Goal: Use online tool/utility: Utilize a website feature to perform a specific function

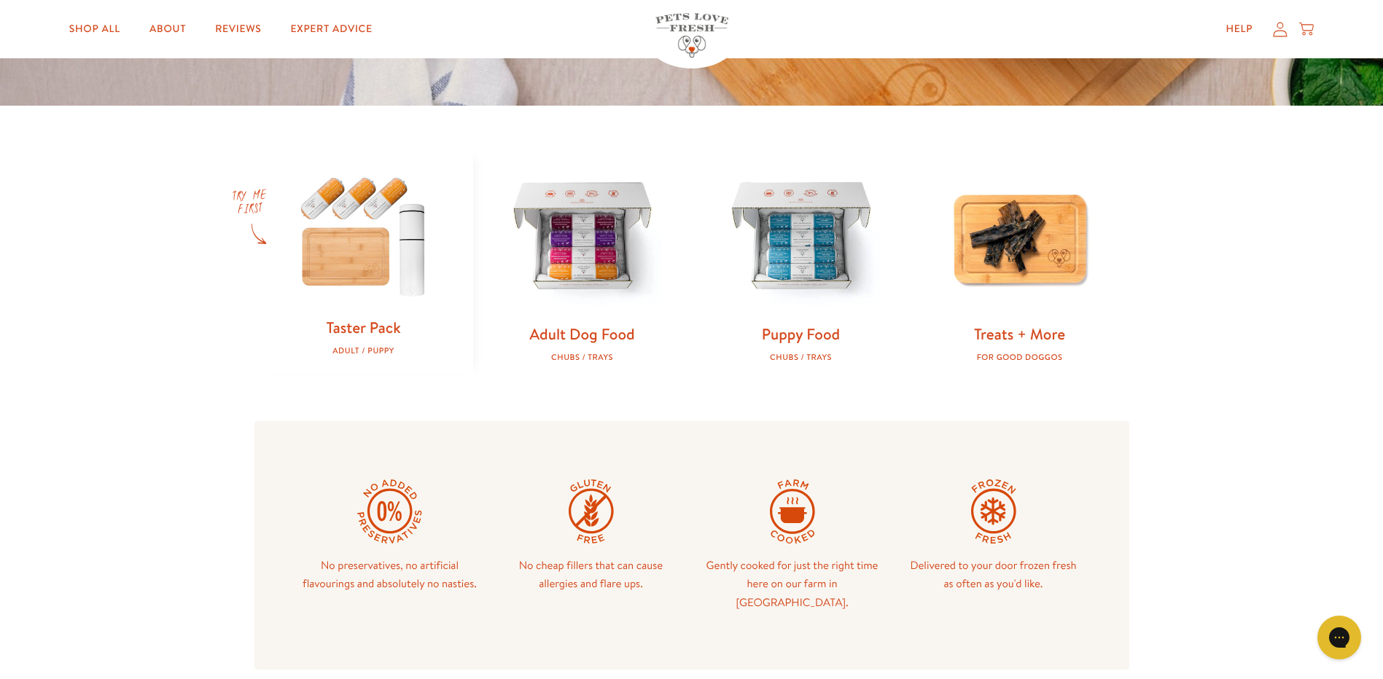
scroll to position [583, 0]
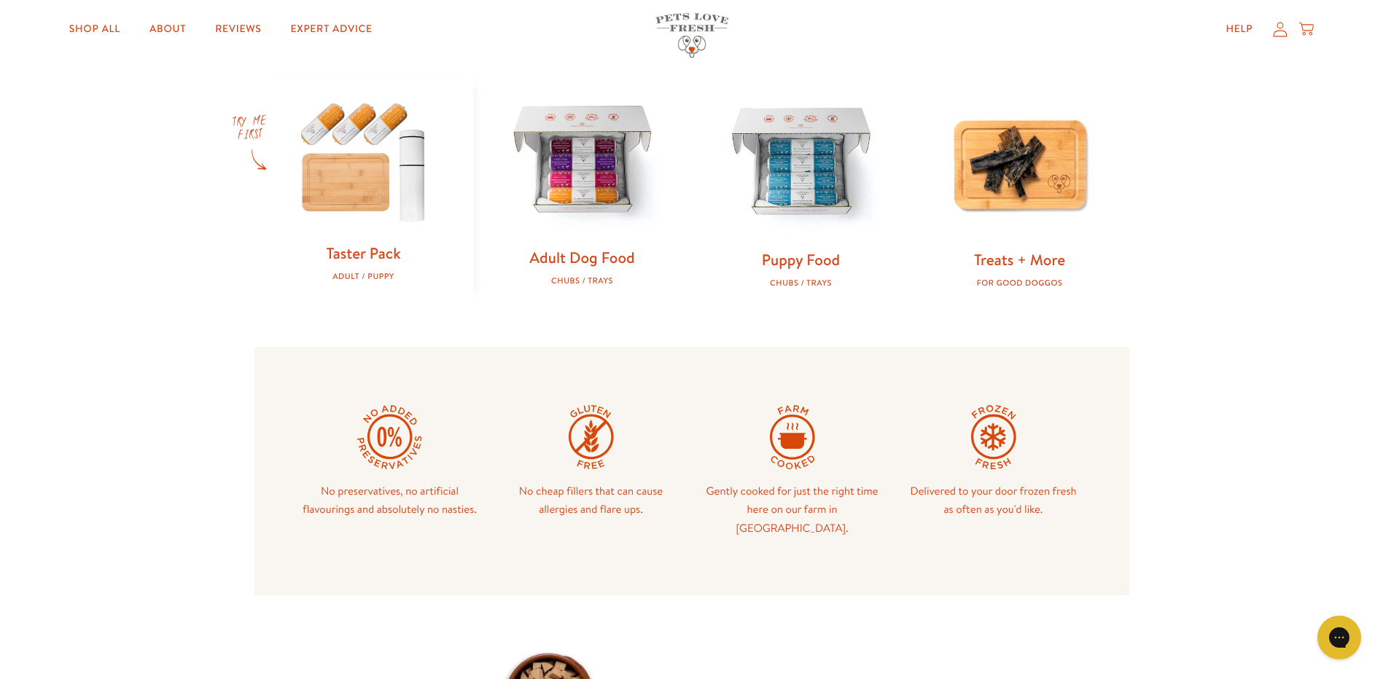
click at [612, 261] on link "Adult Dog Food" at bounding box center [581, 257] width 105 height 21
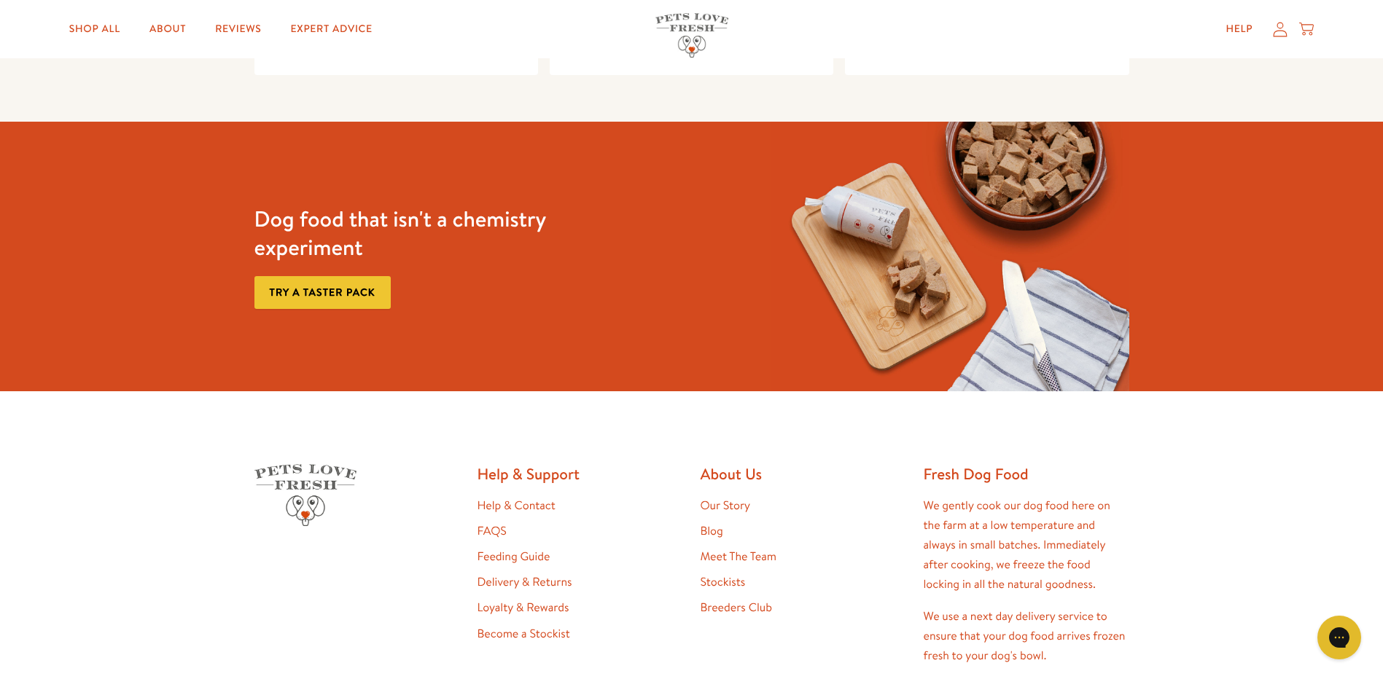
scroll to position [583, 0]
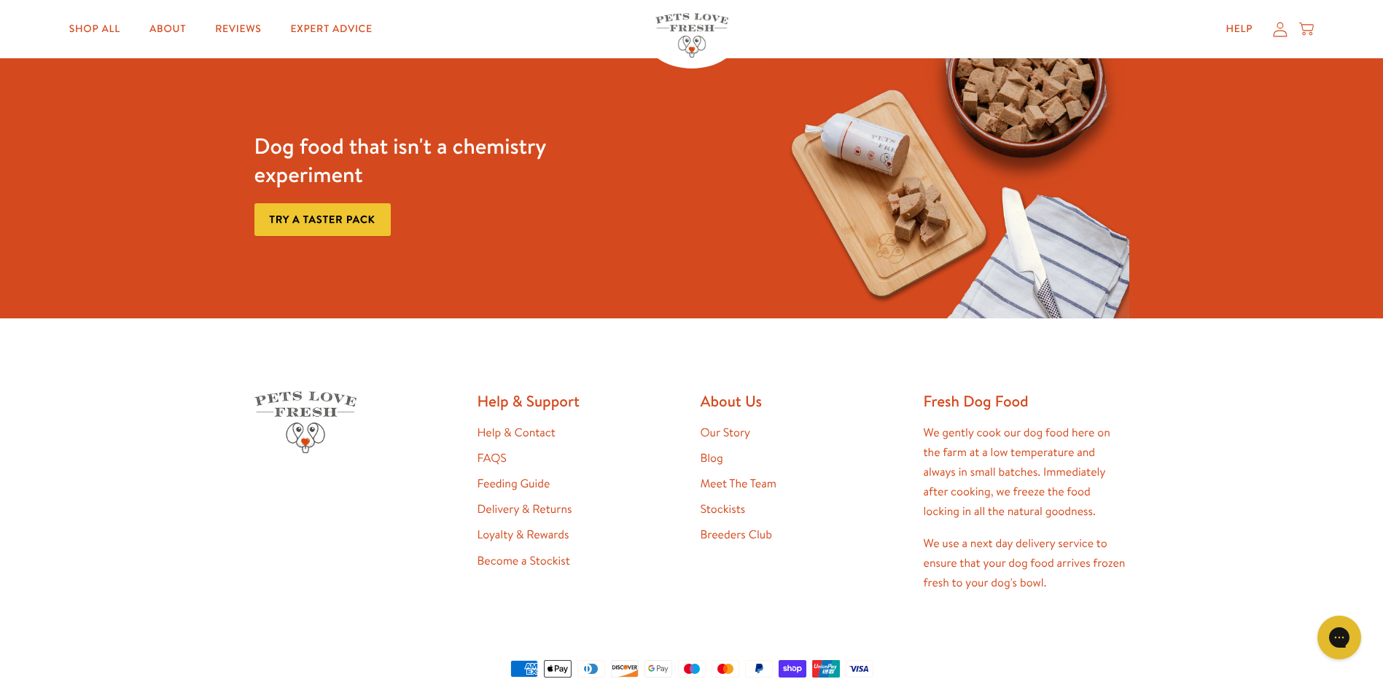
click at [492, 488] on link "Feeding Guide" at bounding box center [513, 484] width 73 height 16
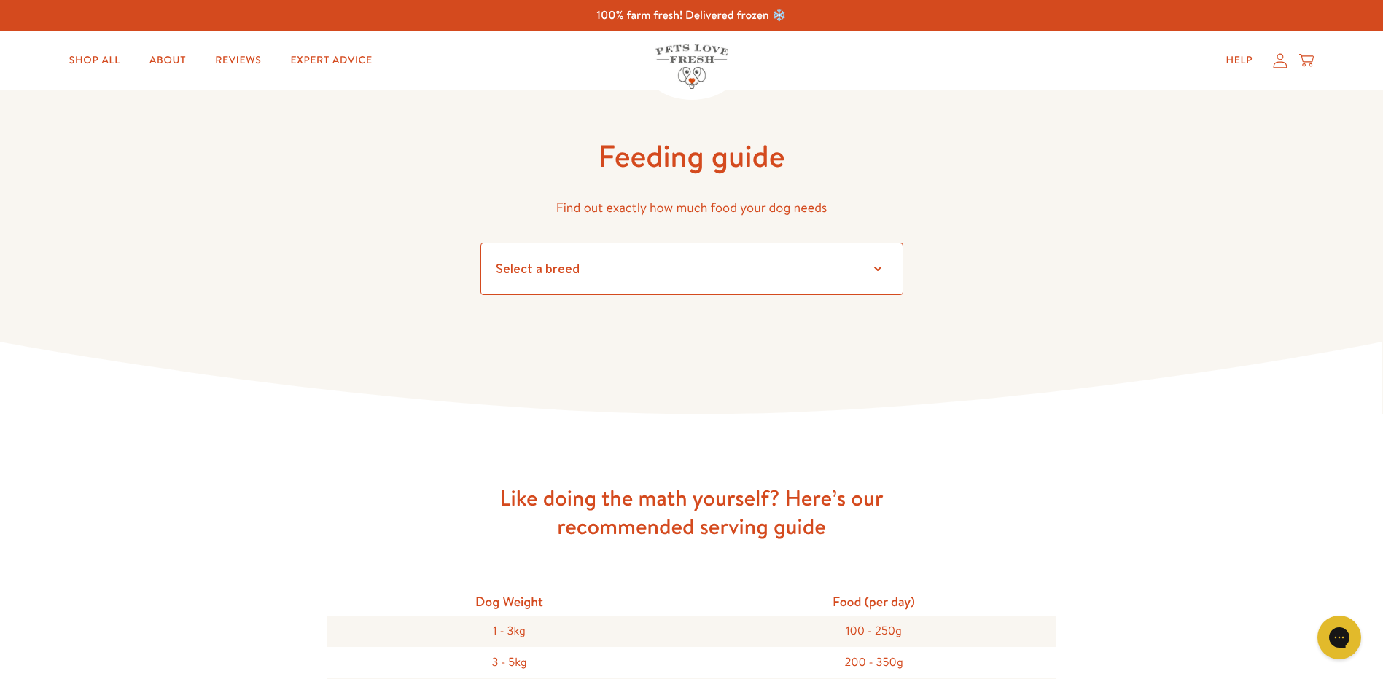
click at [877, 272] on select "Select a breed Affenpinscher Afghan hound Airedale terrier Akita Alaskan Malamu…" at bounding box center [691, 269] width 423 height 52
select select "16"
click at [480, 243] on select "Select a breed Affenpinscher Afghan hound Airedale terrier Akita Alaskan Malamu…" at bounding box center [691, 269] width 423 height 52
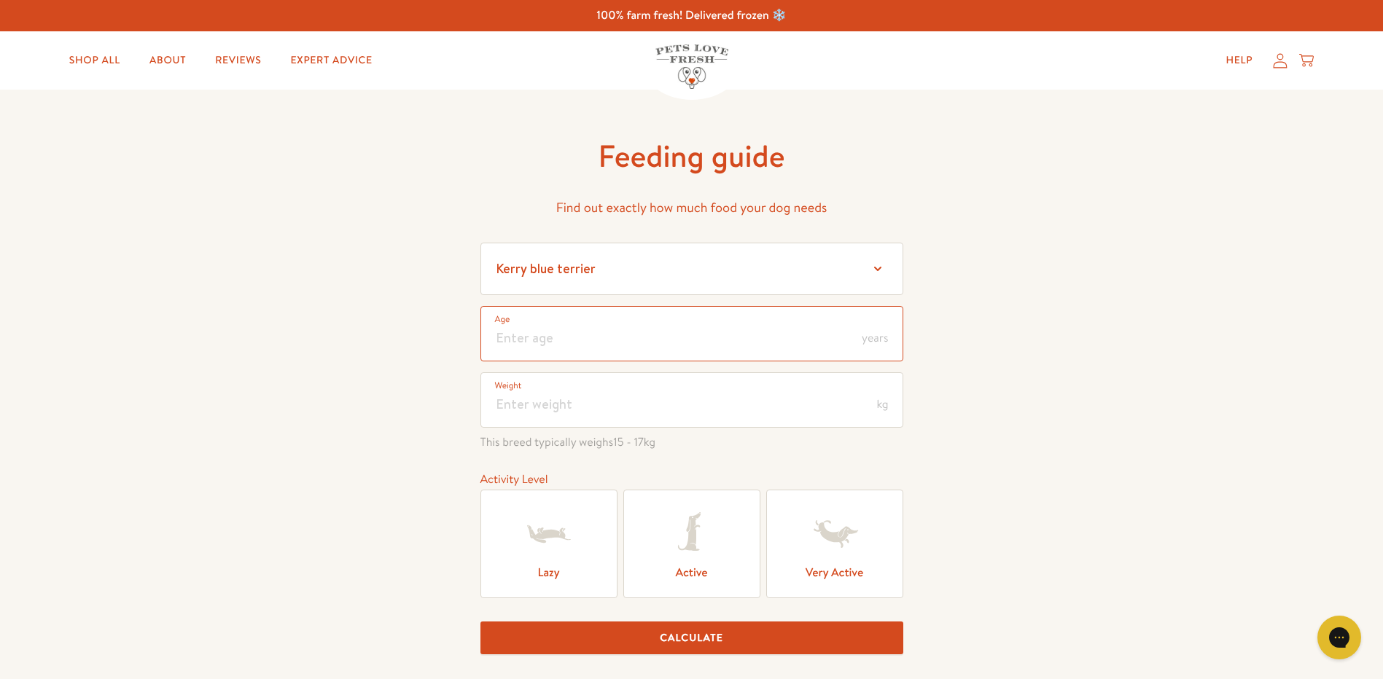
click at [535, 344] on input "number" at bounding box center [691, 333] width 423 height 55
type input "9"
click at [534, 404] on input "number" at bounding box center [691, 400] width 423 height 55
type input "6"
click at [701, 553] on icon at bounding box center [692, 534] width 58 height 58
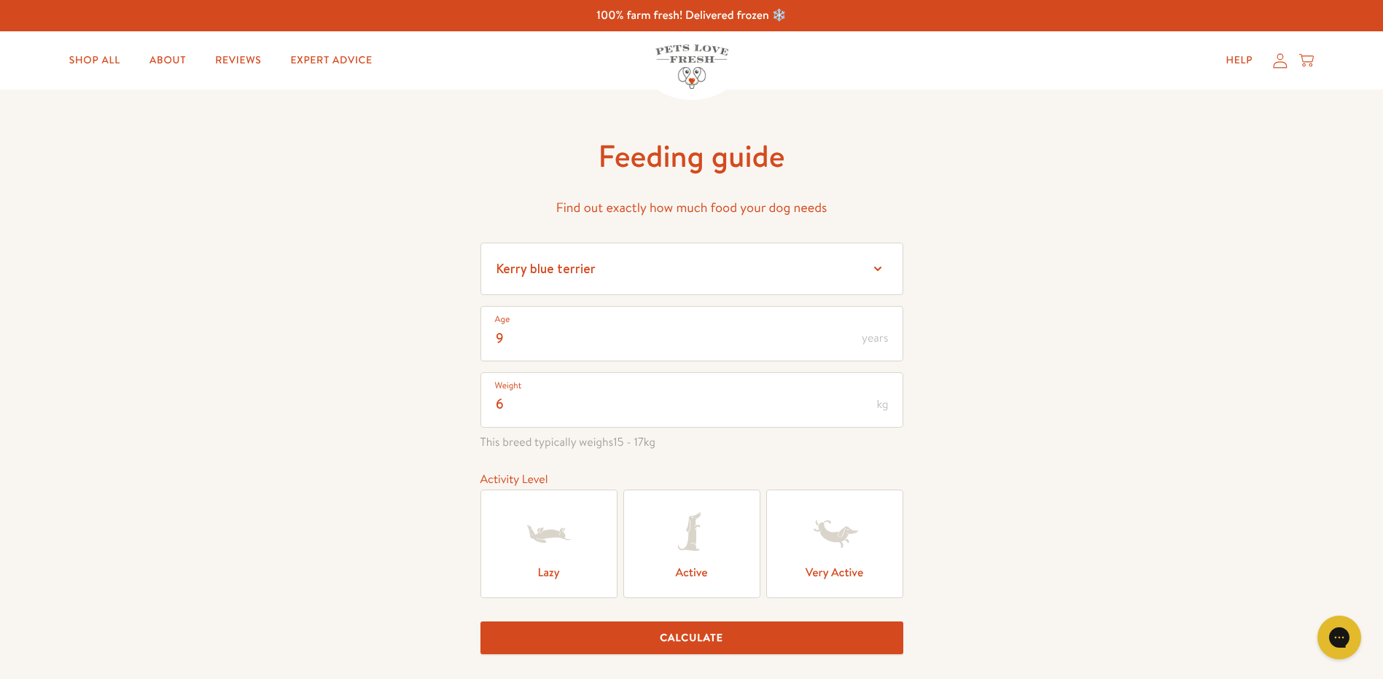
click at [0, 0] on input "Active" at bounding box center [0, 0] width 0 height 0
click at [694, 636] on button "Calculate" at bounding box center [691, 638] width 423 height 33
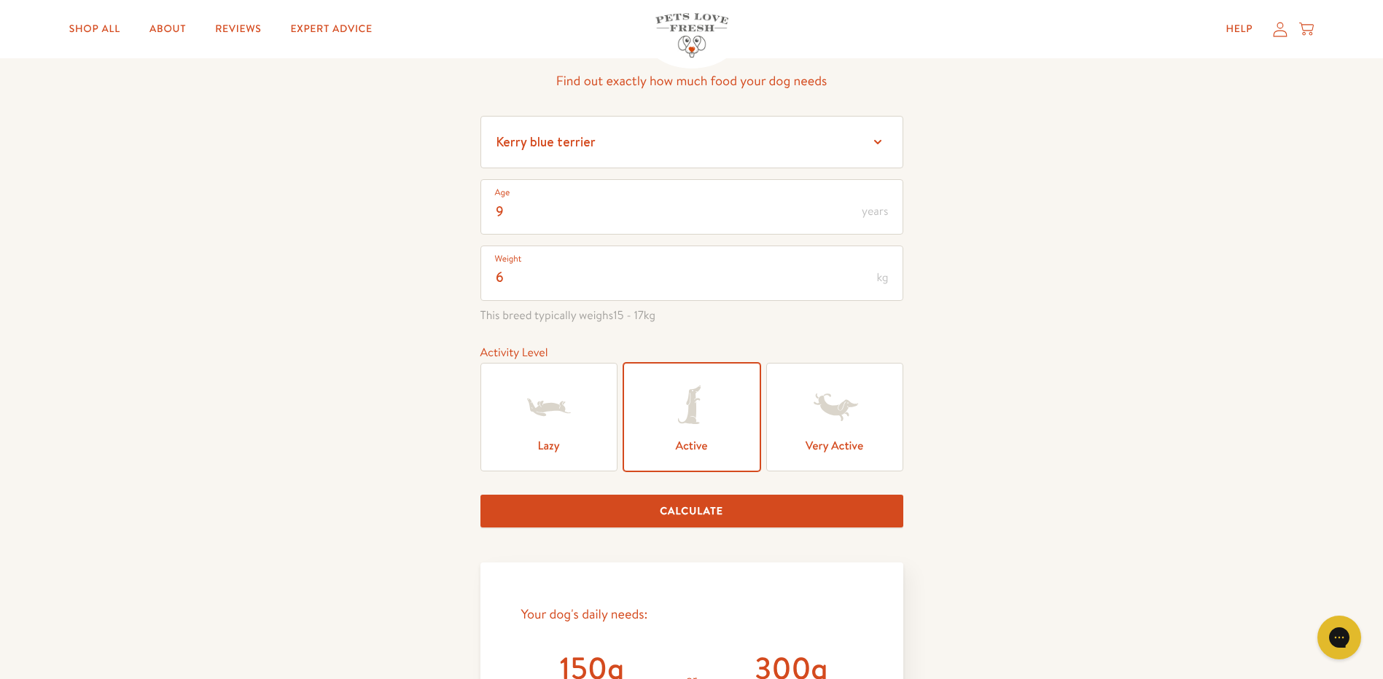
scroll to position [102, 0]
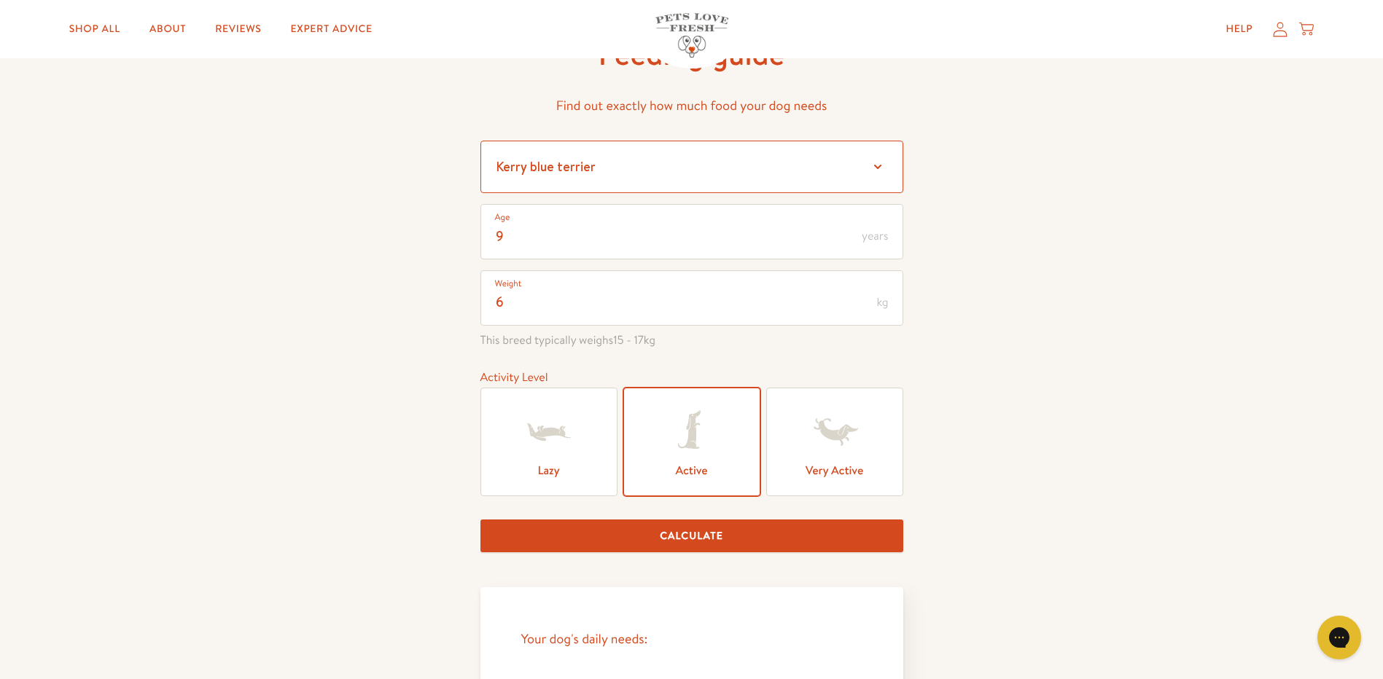
click at [876, 168] on select "Select a breed Affenpinscher Afghan hound Airedale terrier Akita Alaskan Malamu…" at bounding box center [691, 167] width 423 height 52
click at [767, 162] on select "Select a breed Affenpinscher Afghan hound Airedale terrier Akita Alaskan Malamu…" at bounding box center [691, 167] width 423 height 52
click at [1018, 186] on div "Feeding guide Find out exactly how much food your dog needs Select a breed Affe…" at bounding box center [691, 614] width 1383 height 1252
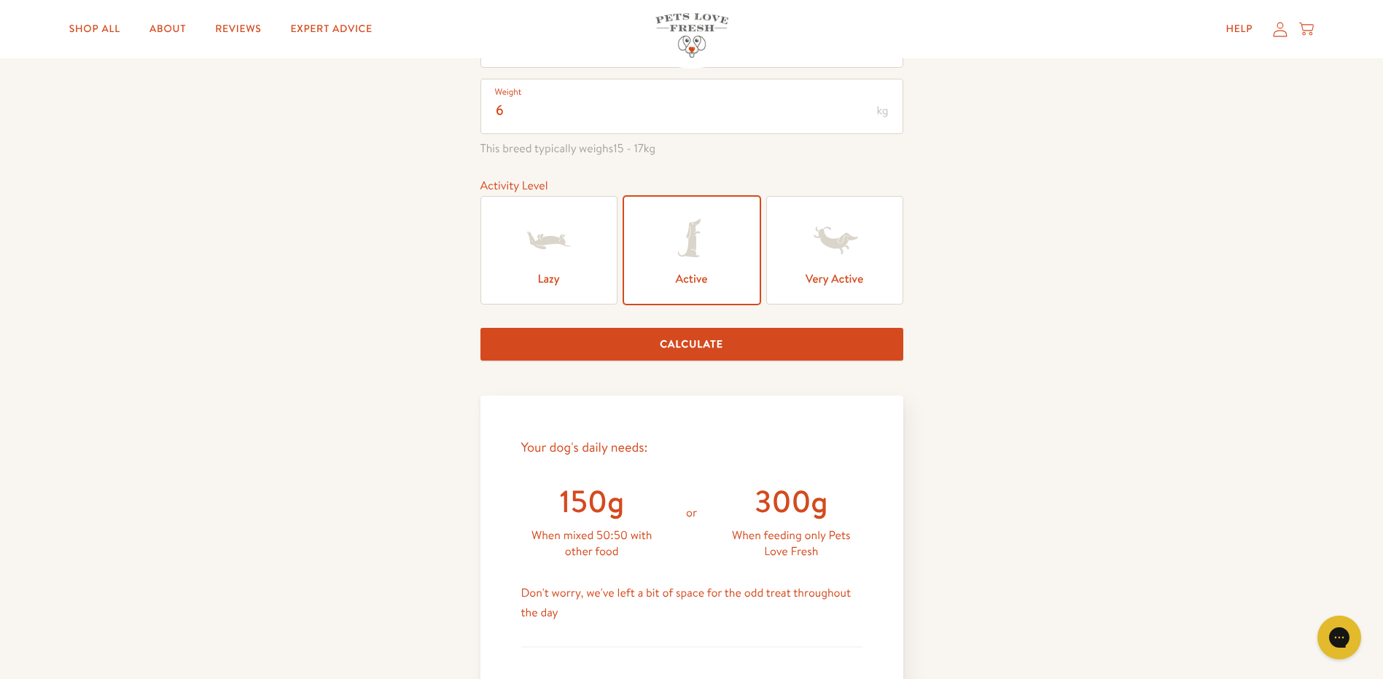
scroll to position [321, 0]
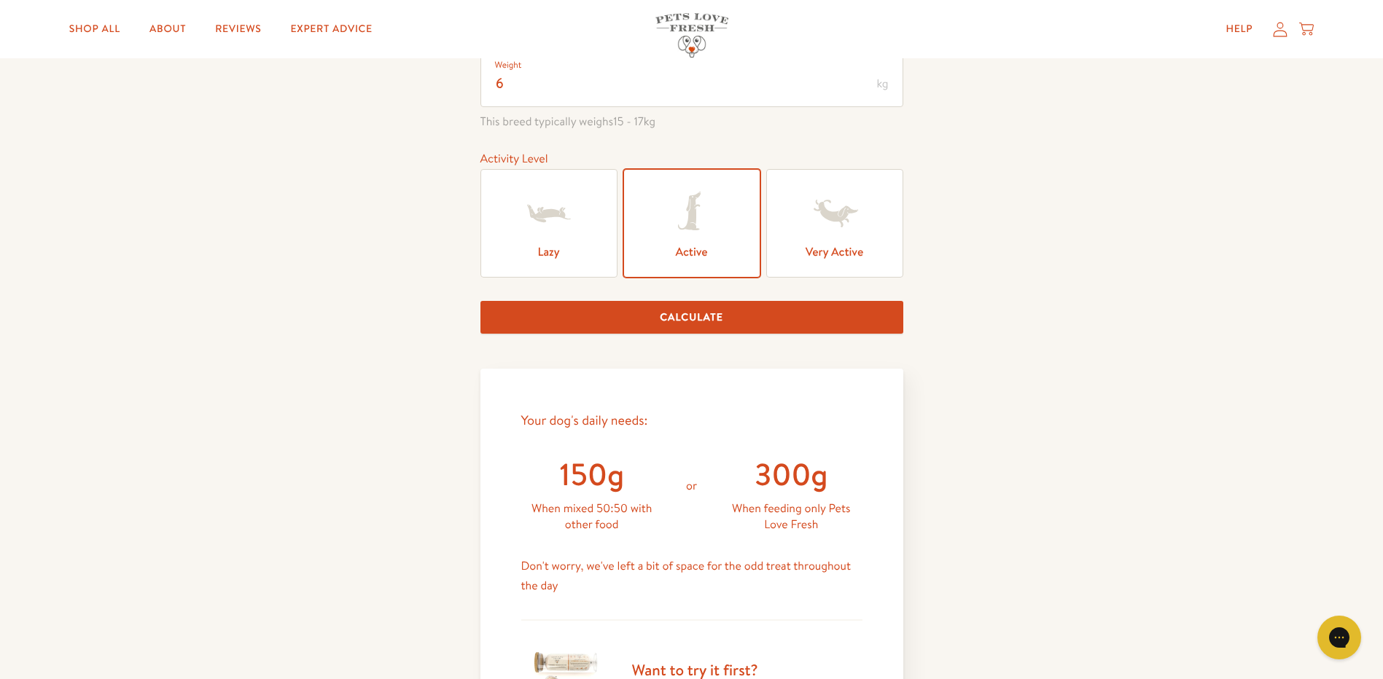
click at [572, 230] on icon at bounding box center [549, 213] width 58 height 58
click at [0, 0] on input "Lazy" at bounding box center [0, 0] width 0 height 0
click at [593, 324] on button "Calculate" at bounding box center [691, 317] width 423 height 33
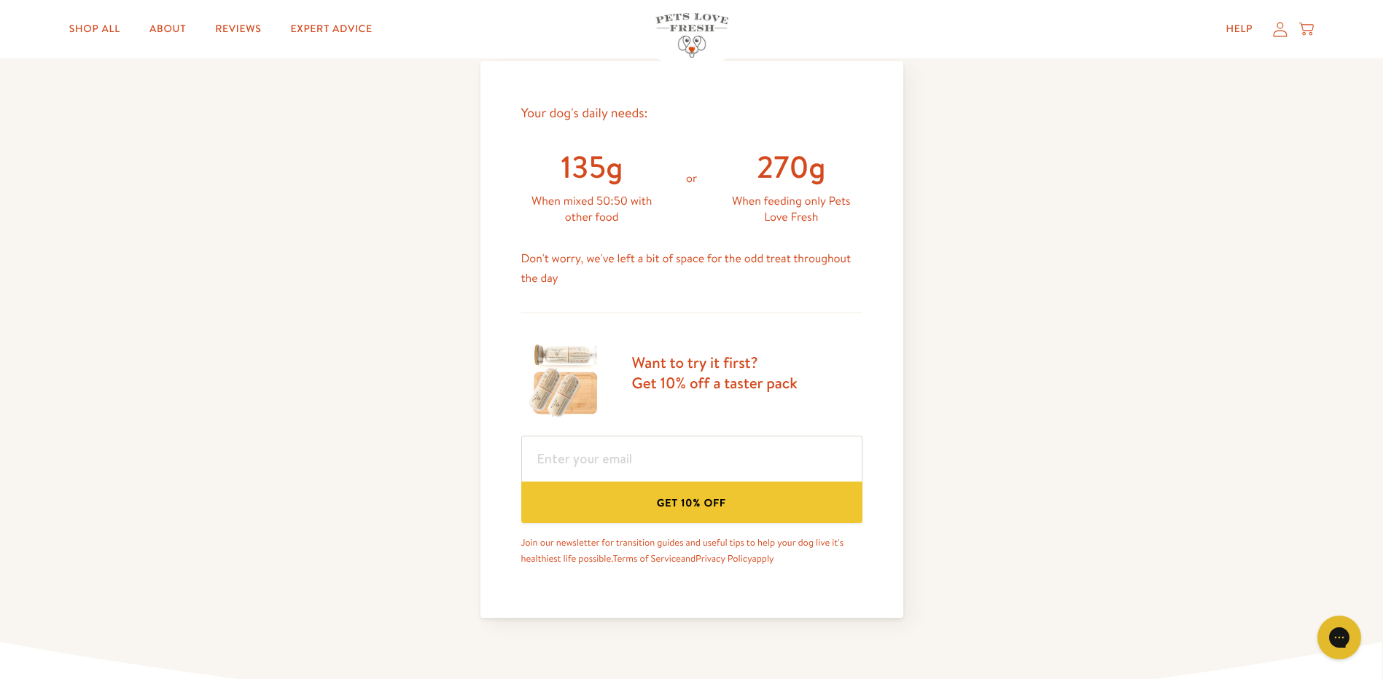
scroll to position [410, 0]
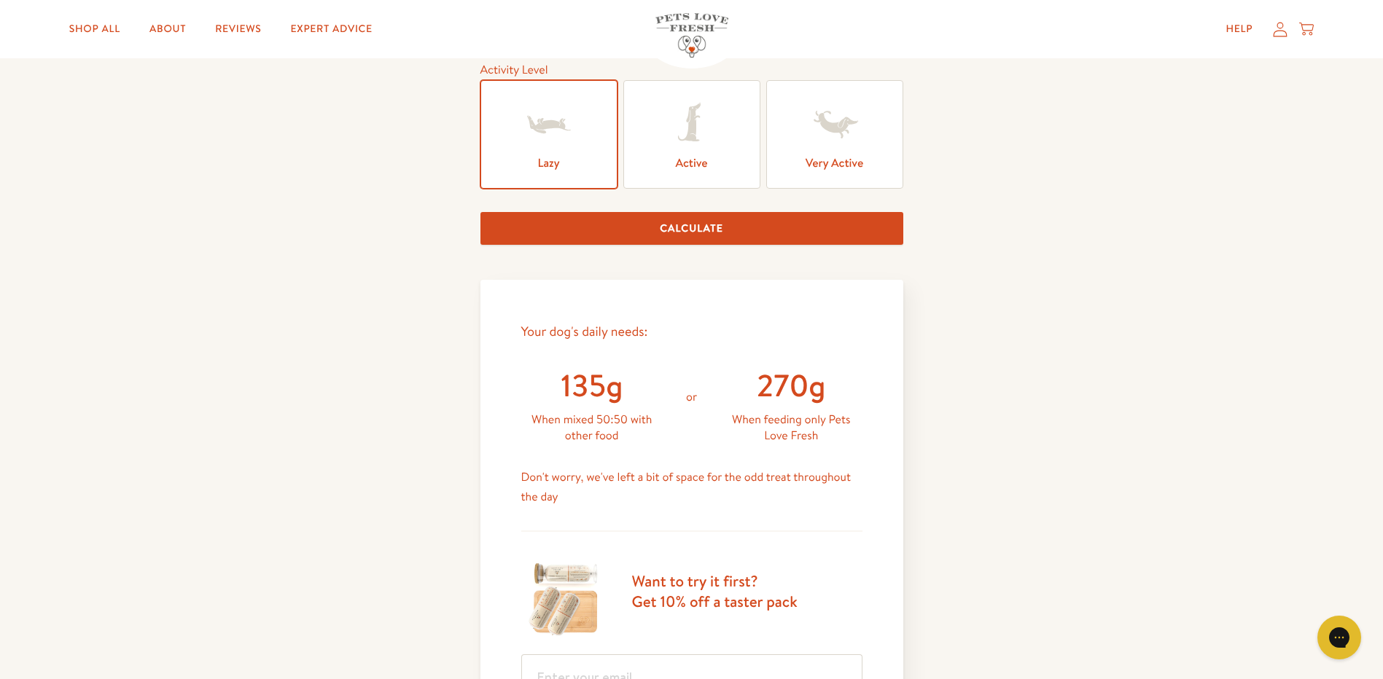
click at [682, 146] on icon at bounding box center [692, 124] width 58 height 58
click at [0, 0] on input "Active" at bounding box center [0, 0] width 0 height 0
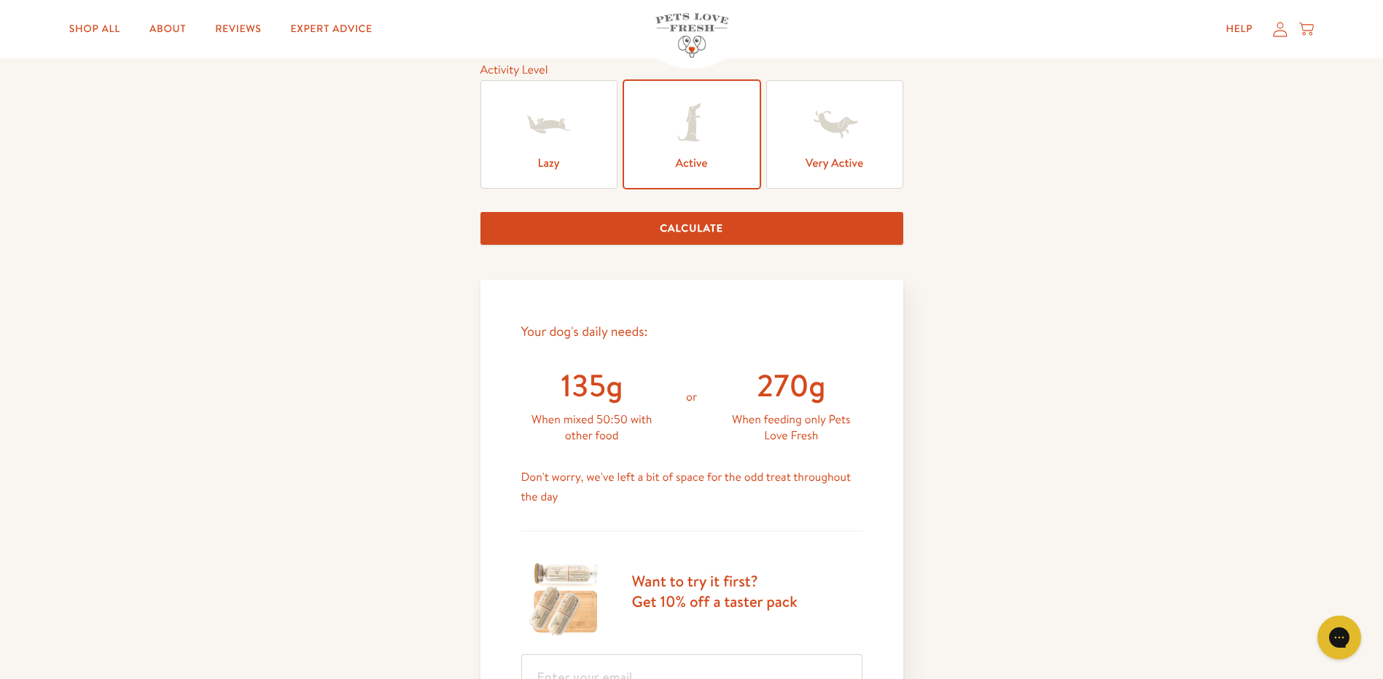
click at [658, 226] on button "Calculate" at bounding box center [691, 228] width 423 height 33
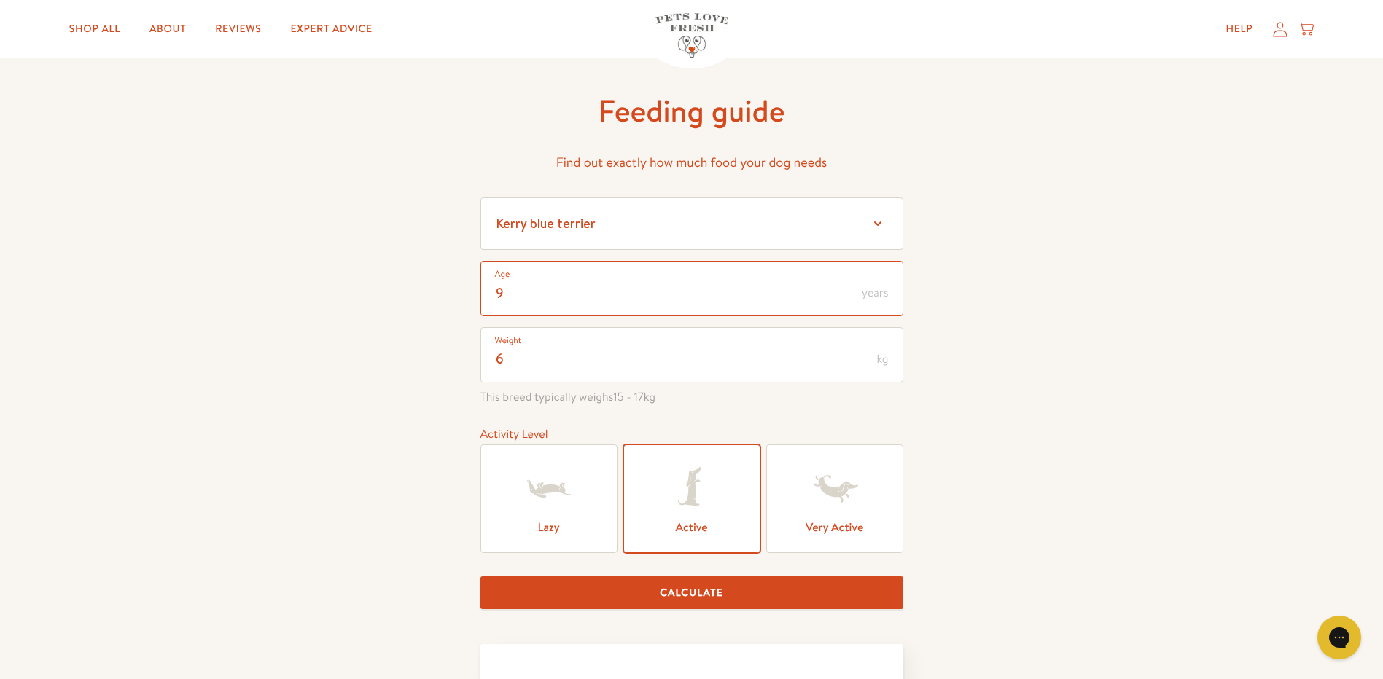
scroll to position [1, 0]
drag, startPoint x: 518, startPoint y: 300, endPoint x: 484, endPoint y: 299, distance: 34.3
click at [484, 299] on input "9" at bounding box center [691, 288] width 423 height 55
type input "10"
click at [480, 577] on button "Calculate" at bounding box center [691, 593] width 423 height 33
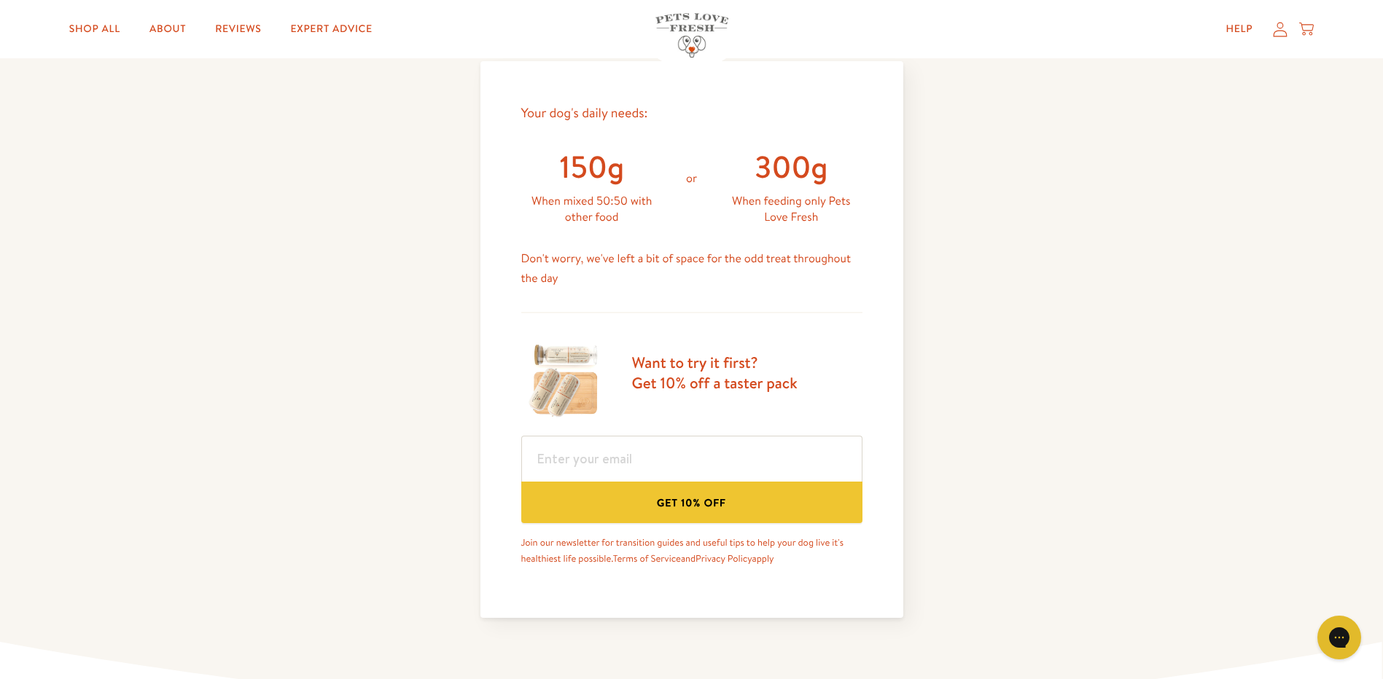
scroll to position [0, 0]
